Goal: Navigation & Orientation: Find specific page/section

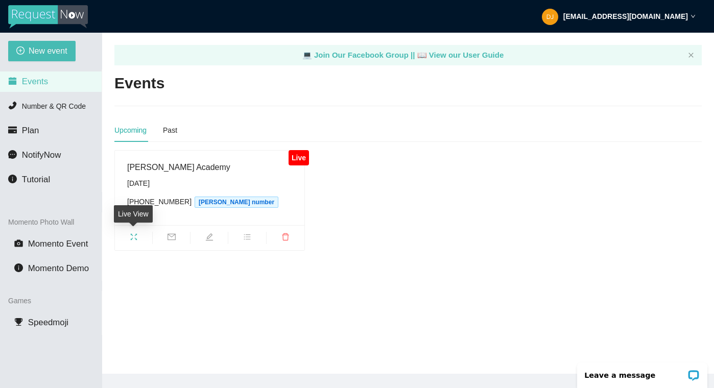
click at [136, 237] on icon "fullscreen" at bounding box center [134, 237] width 8 height 8
